Goal: Information Seeking & Learning: Compare options

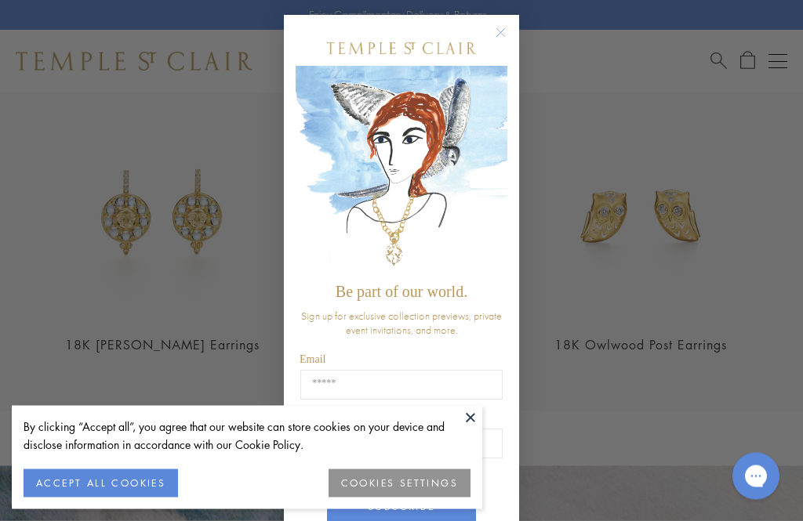
scroll to position [1695, 0]
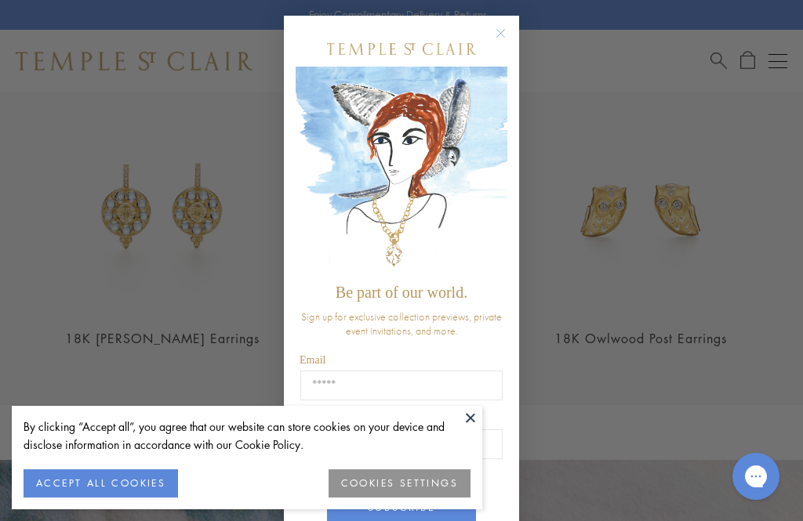
click at [504, 29] on circle "Close dialog" at bounding box center [500, 33] width 19 height 19
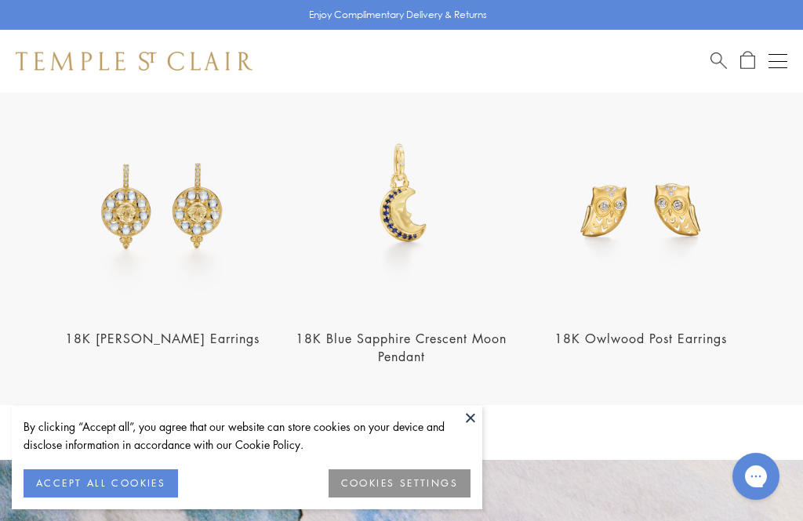
click at [786, 61] on div "Open navigation" at bounding box center [777, 61] width 19 height 1
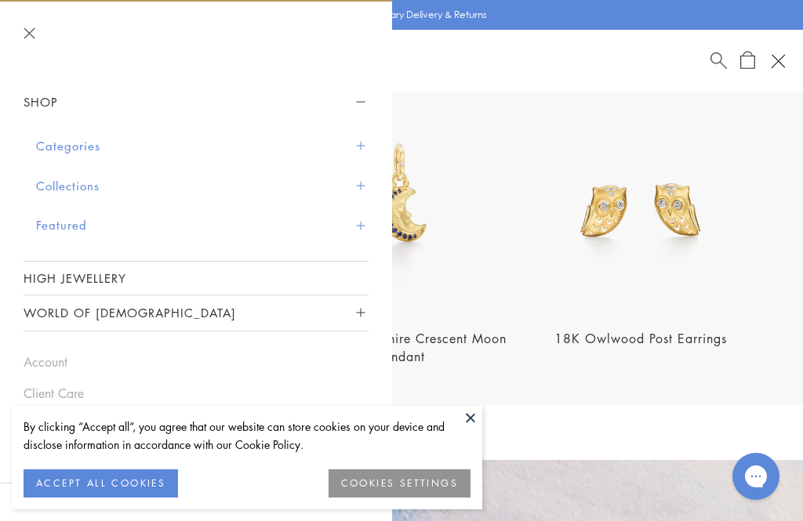
click at [91, 147] on button "Categories" at bounding box center [202, 146] width 332 height 40
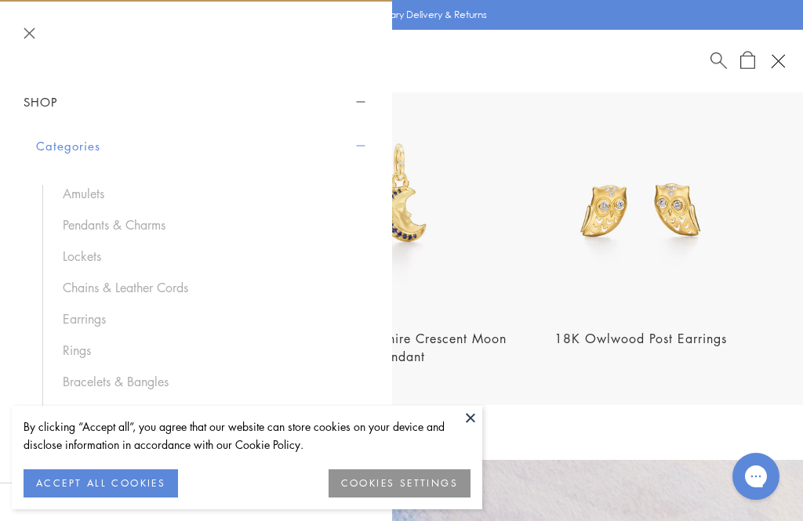
click at [100, 319] on link "Earrings" at bounding box center [208, 318] width 290 height 17
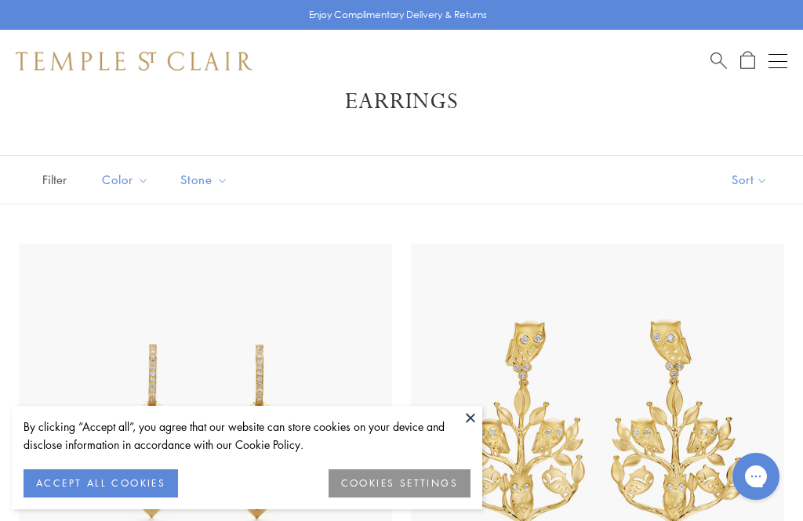
scroll to position [53, 0]
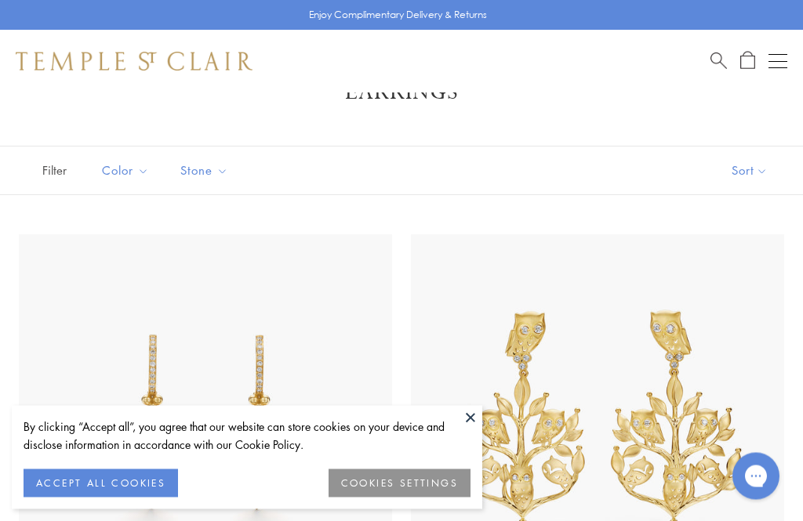
click at [474, 430] on button at bounding box center [471, 418] width 24 height 24
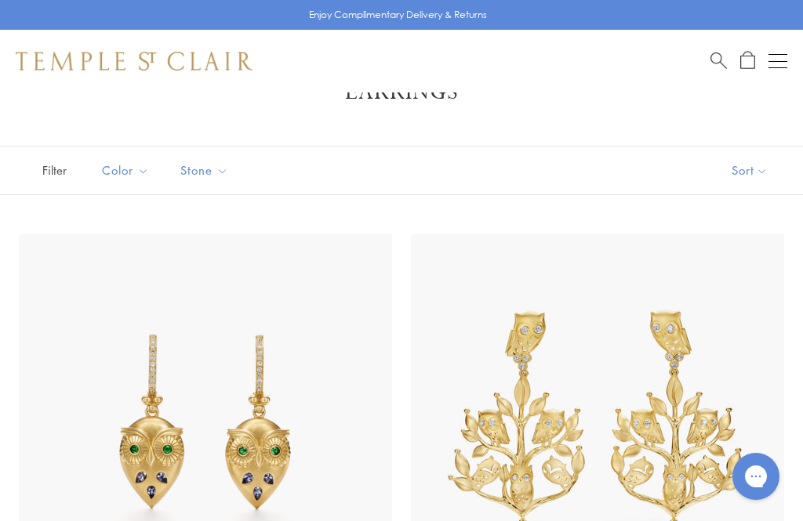
click at [759, 173] on button "Sort" at bounding box center [749, 171] width 107 height 48
click at [748, 173] on button "Sort" at bounding box center [749, 171] width 107 height 48
click at [750, 319] on button "Price, high to low" at bounding box center [723, 319] width 159 height 38
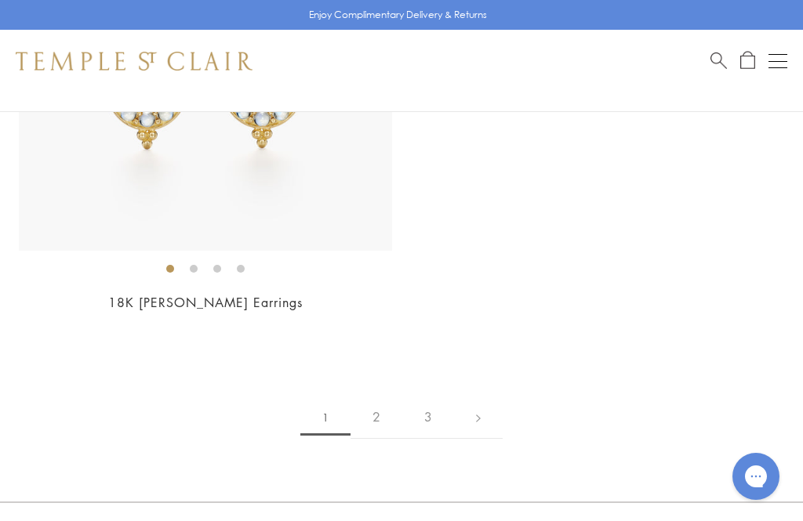
scroll to position [12354, 0]
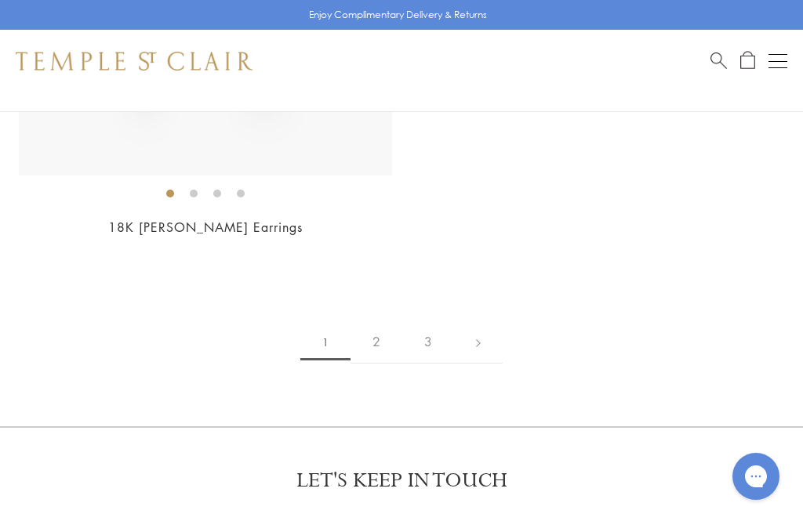
click at [379, 332] on link "2" at bounding box center [376, 342] width 52 height 43
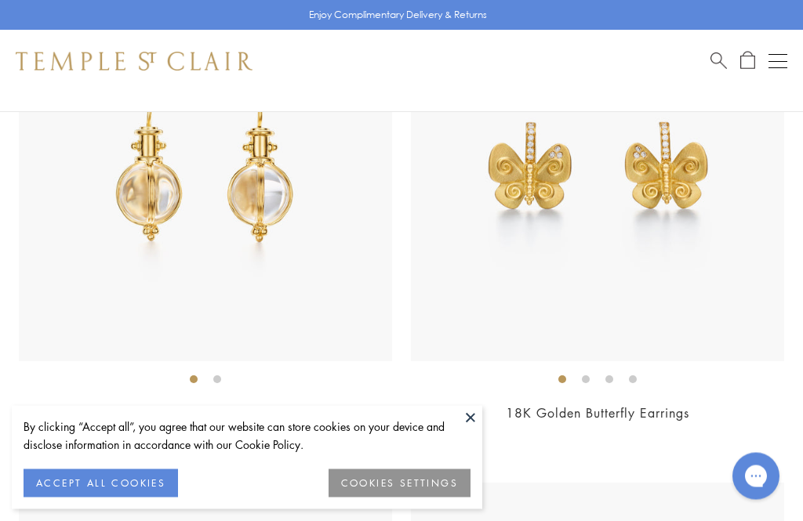
scroll to position [8212, 0]
click at [276, 201] on img at bounding box center [205, 174] width 373 height 373
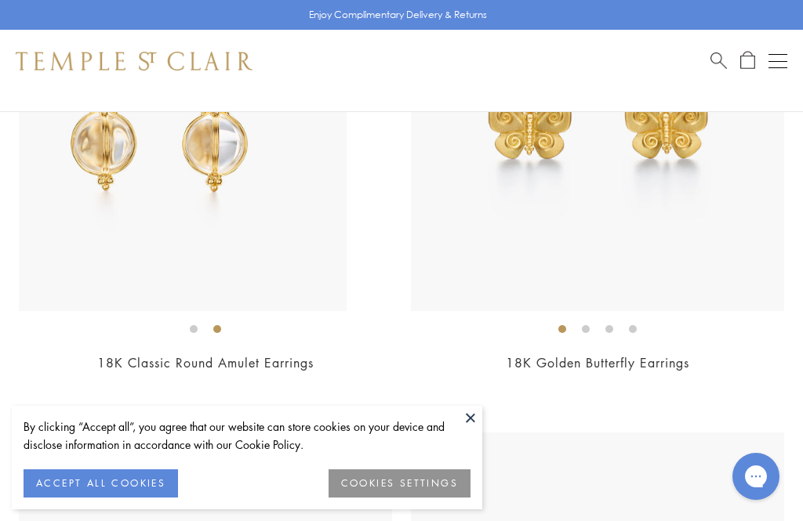
click at [221, 325] on li at bounding box center [217, 329] width 8 height 8
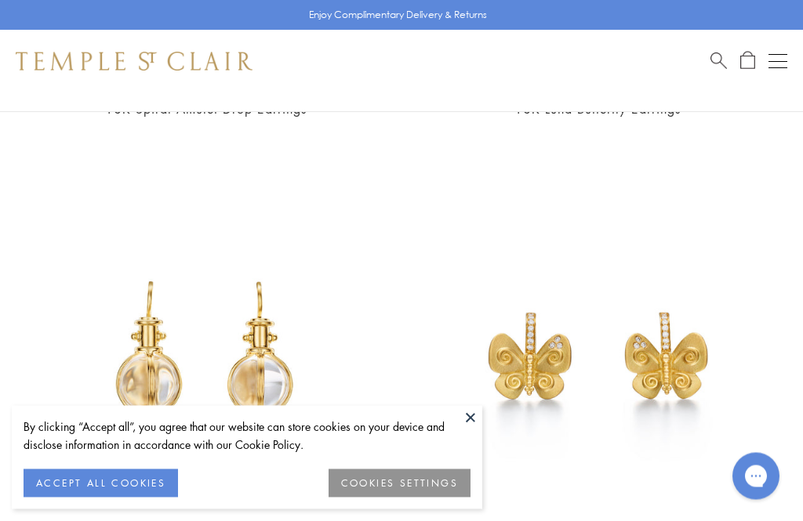
scroll to position [8023, 0]
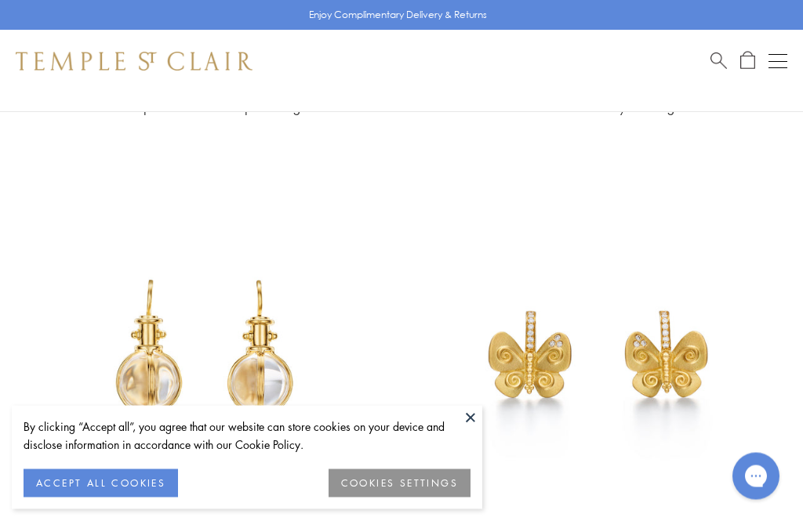
click at [481, 430] on button at bounding box center [471, 418] width 24 height 24
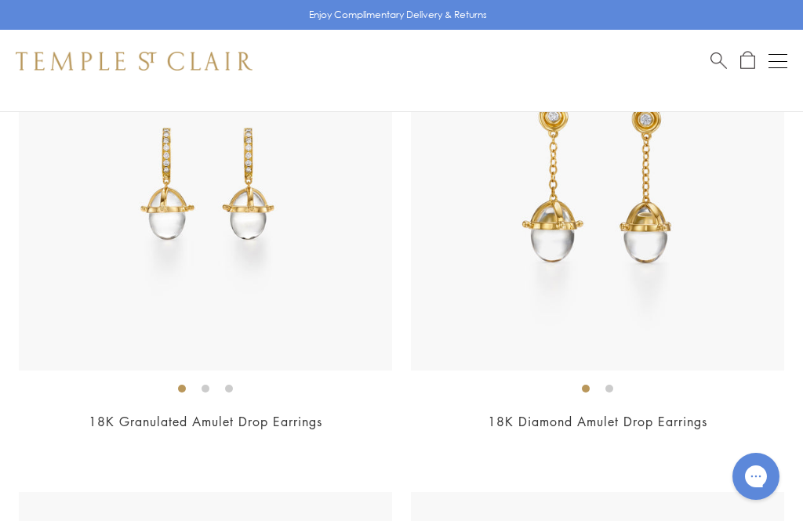
scroll to position [8716, 0]
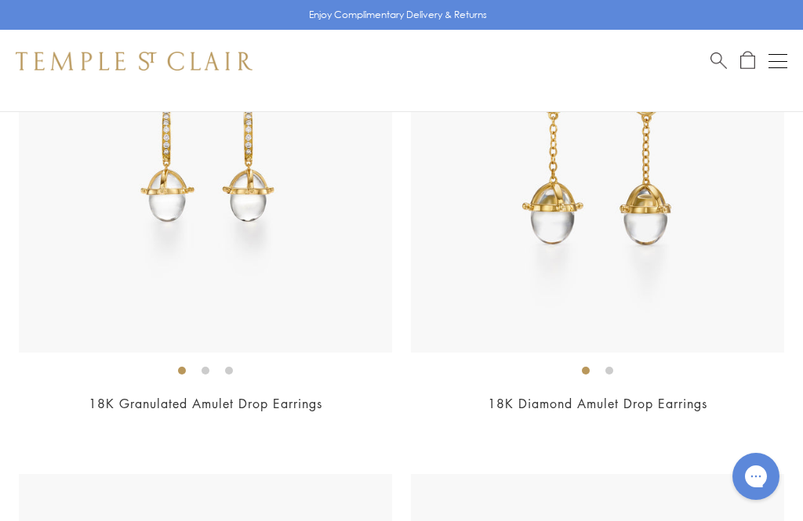
click at [270, 193] on img at bounding box center [205, 166] width 373 height 373
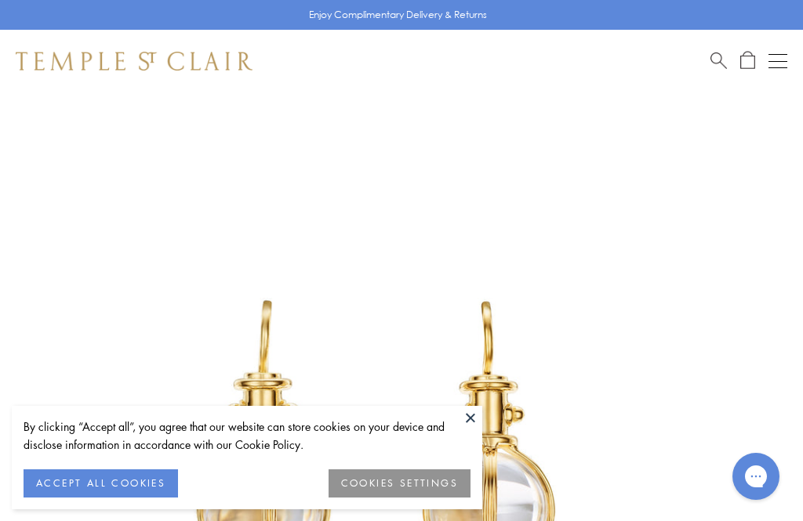
click at [136, 488] on button "ACCEPT ALL COOKIES" at bounding box center [101, 484] width 154 height 28
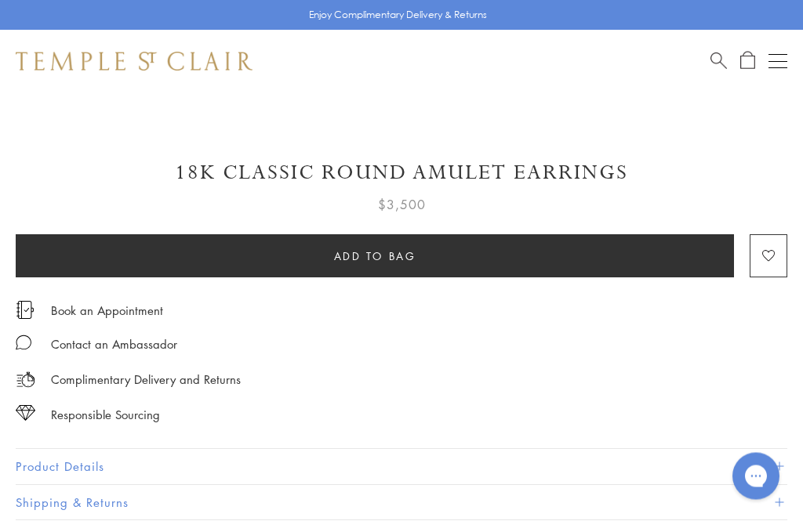
scroll to position [718, 0]
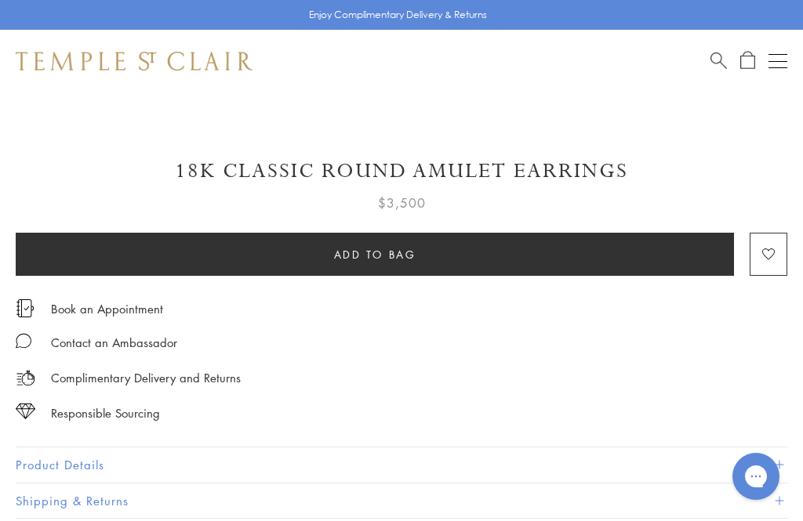
click at [780, 461] on span at bounding box center [778, 465] width 9 height 9
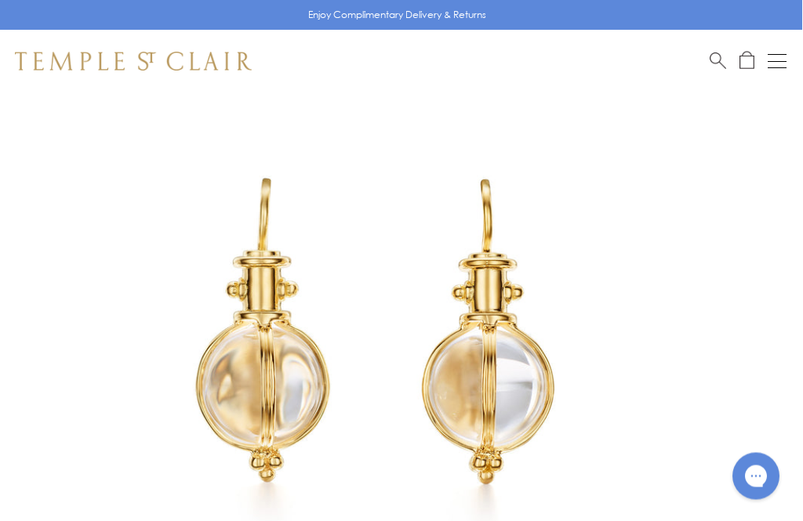
scroll to position [122, 1]
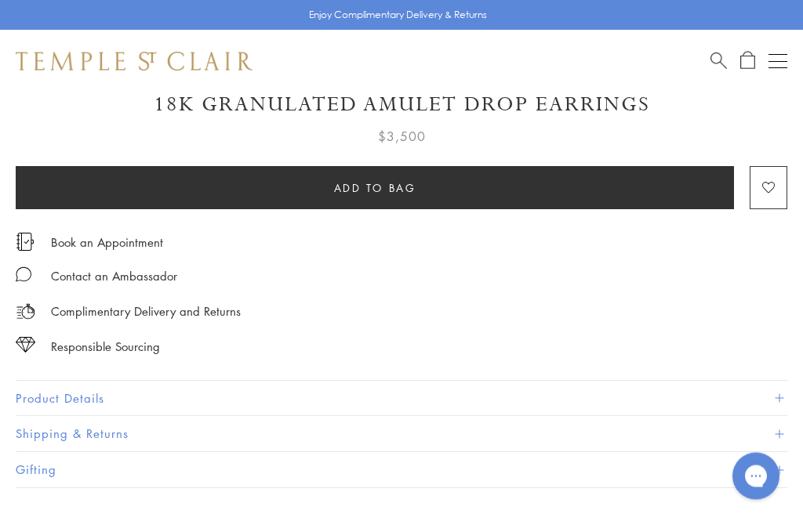
scroll to position [804, 0]
click at [781, 397] on span at bounding box center [778, 398] width 9 height 9
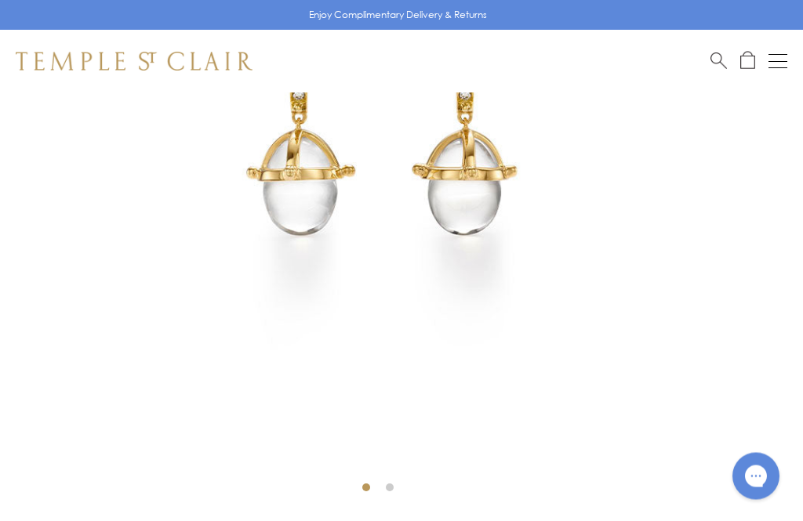
scroll to position [325, 0]
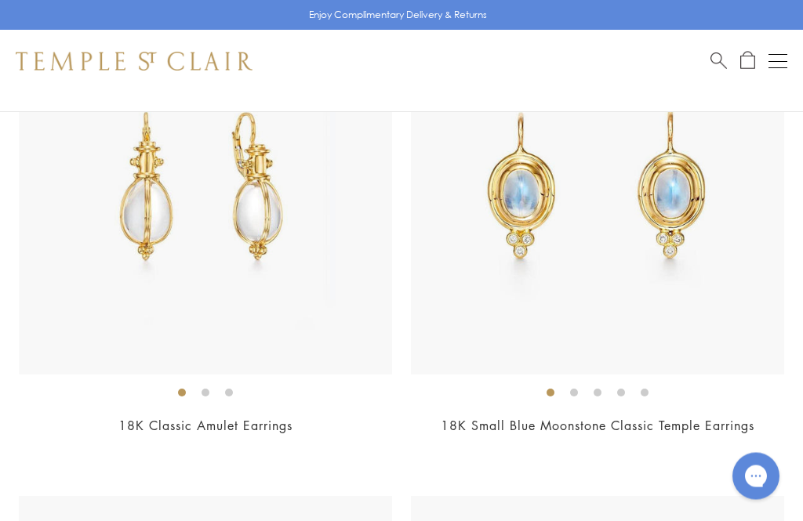
scroll to position [9188, 0]
click at [284, 226] on img at bounding box center [205, 188] width 373 height 373
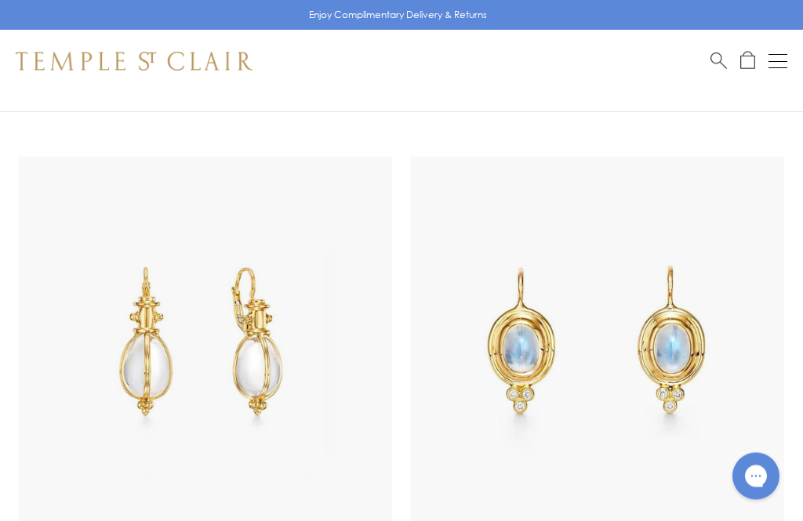
scroll to position [9007, 0]
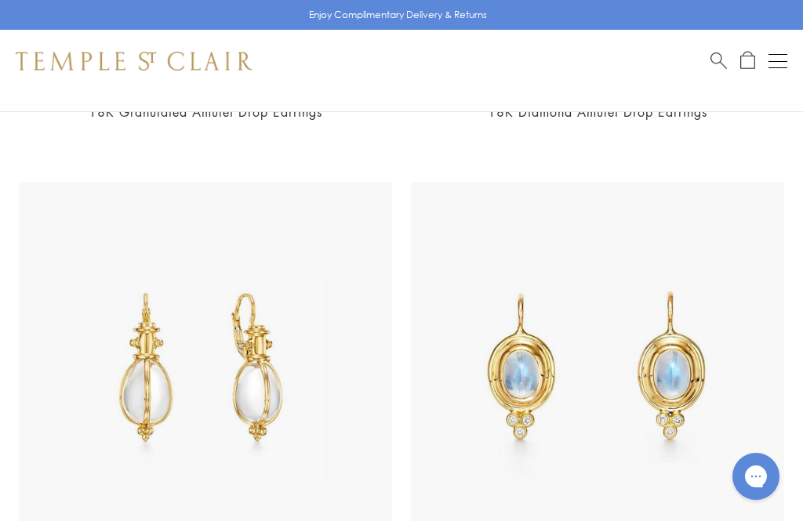
click at [133, 388] on img at bounding box center [205, 369] width 373 height 373
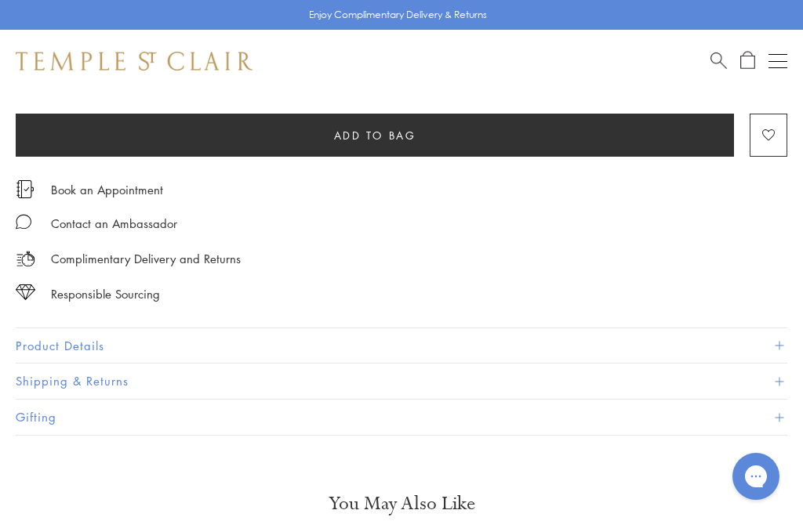
scroll to position [859, 0]
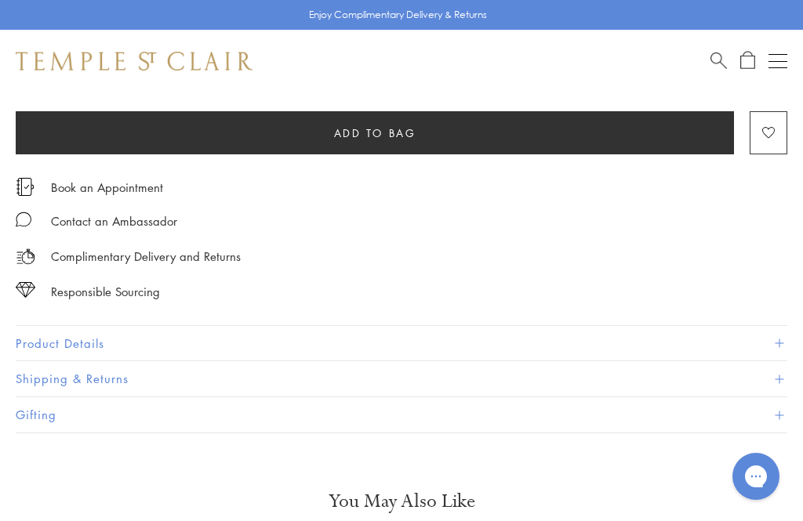
click at [780, 339] on span at bounding box center [778, 343] width 9 height 9
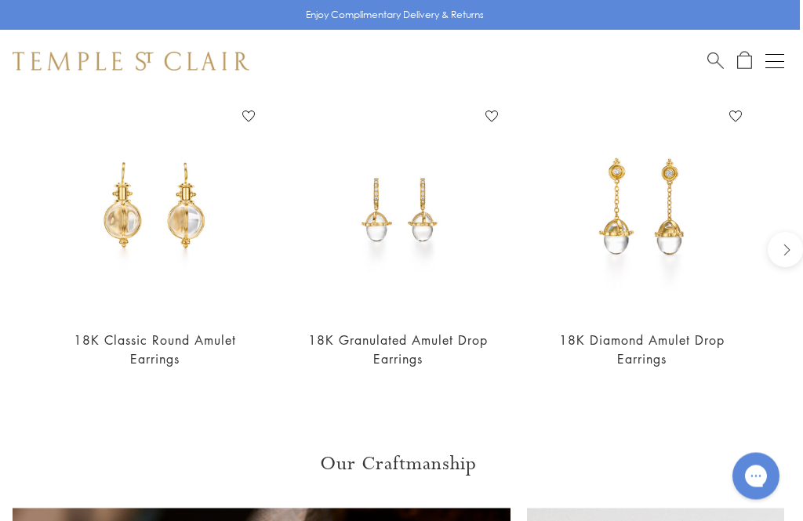
scroll to position [1593, 3]
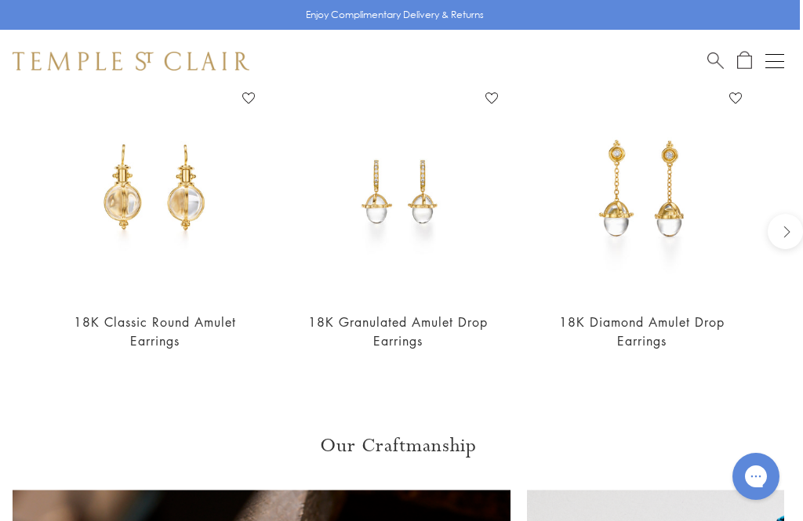
click at [189, 194] on img at bounding box center [155, 192] width 212 height 212
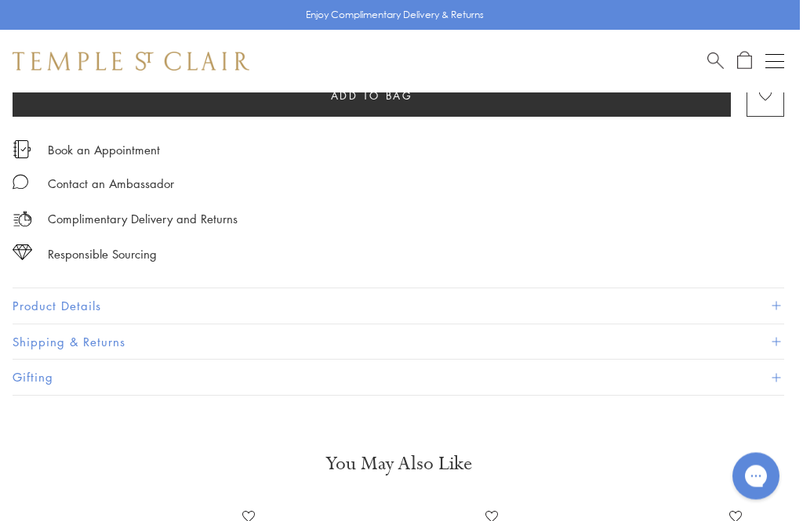
scroll to position [877, 3]
click at [781, 297] on button "Product Details" at bounding box center [398, 305] width 771 height 35
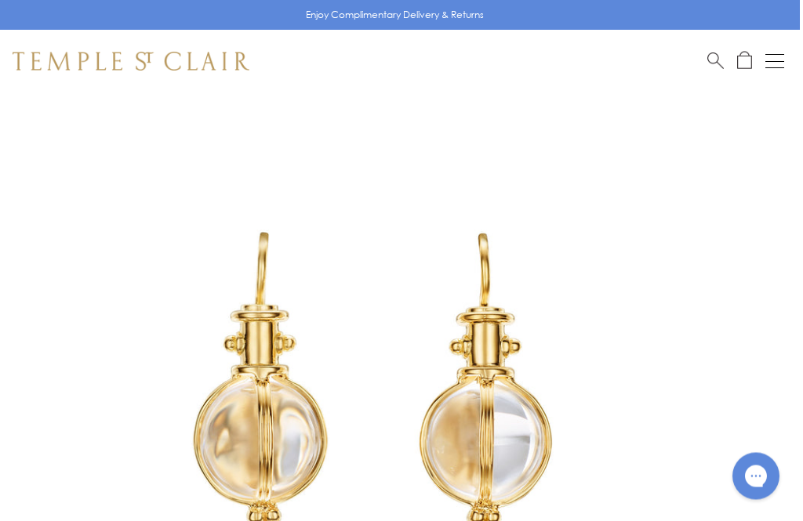
scroll to position [68, 3]
click at [611, 339] on img at bounding box center [375, 402] width 756 height 756
